Goal: Task Accomplishment & Management: Use online tool/utility

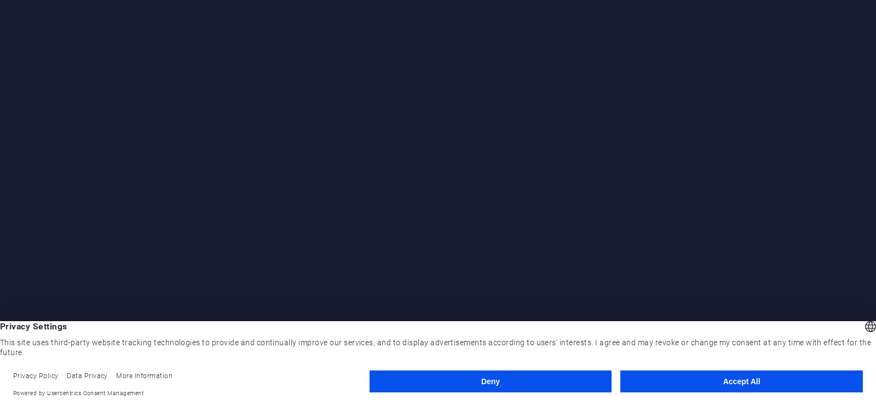
click at [747, 382] on button "Accept All" at bounding box center [741, 381] width 243 height 22
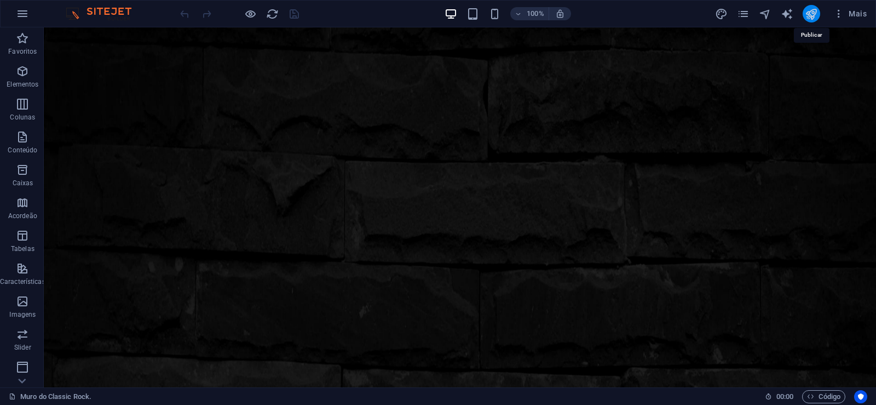
click at [812, 10] on icon "publish" at bounding box center [811, 14] width 13 height 13
click at [805, 19] on button "publish" at bounding box center [812, 14] width 18 height 18
